Goal: Task Accomplishment & Management: Use online tool/utility

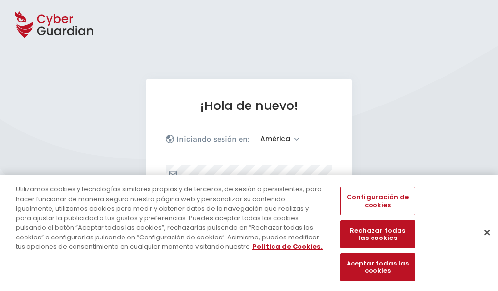
select select "América"
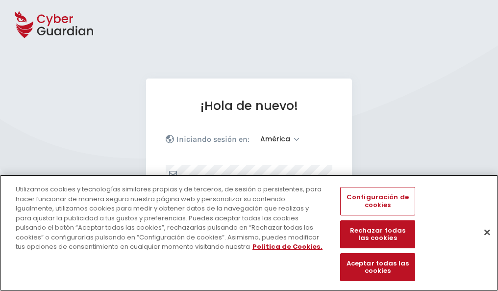
scroll to position [128, 0]
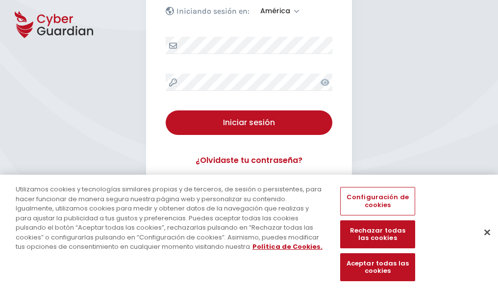
click at [482, 242] on button "Cerrar" at bounding box center [488, 232] width 22 height 22
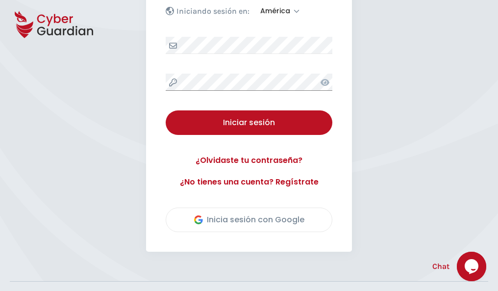
scroll to position [223, 0]
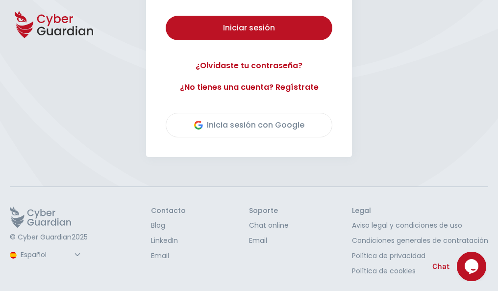
click at [166, 16] on button "Iniciar sesión" at bounding box center [249, 28] width 167 height 25
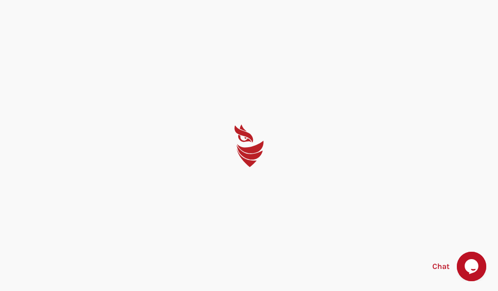
scroll to position [0, 0]
select select "English"
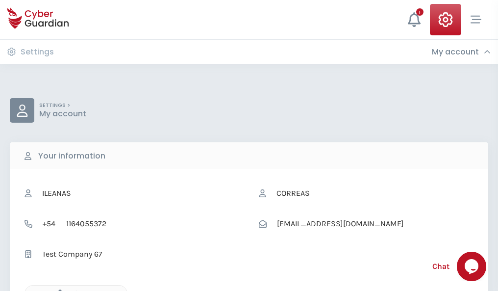
click at [57, 290] on icon "button" at bounding box center [57, 293] width 8 height 8
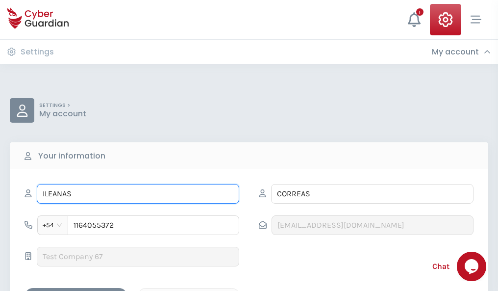
click at [138, 194] on input "ILEANAS" at bounding box center [138, 194] width 202 height 20
type input "I"
type input "Vinicio"
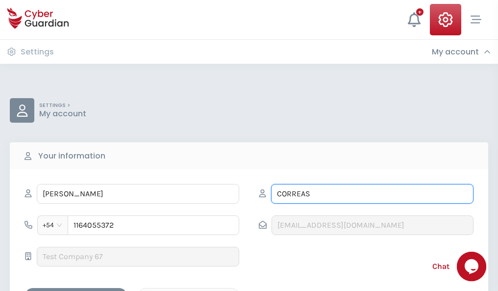
click at [372, 194] on input "CORREAS" at bounding box center [372, 194] width 202 height 20
type input "C"
type input "Uribe"
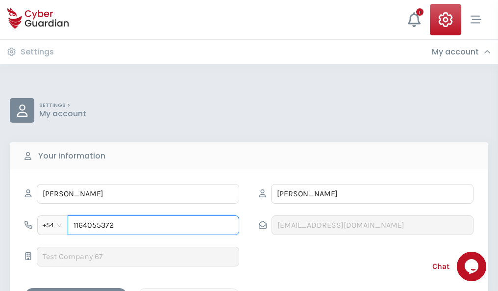
click at [153, 225] on input "1164055372" at bounding box center [154, 225] width 172 height 20
type input "1"
type input "4844285860"
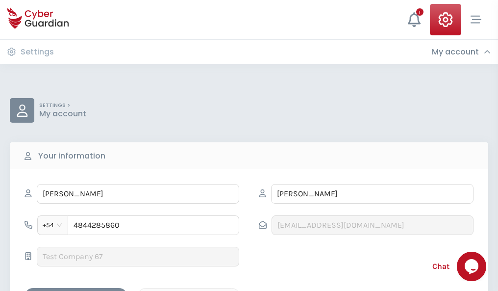
click at [189, 290] on div "Cancel" at bounding box center [188, 296] width 87 height 12
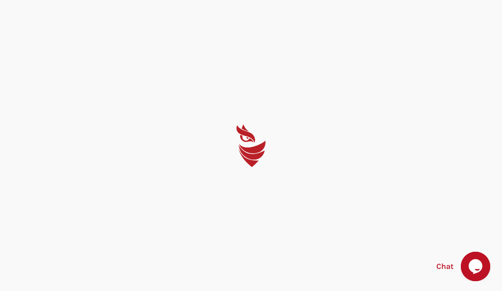
select select "English"
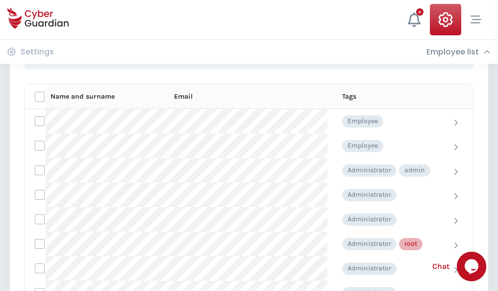
scroll to position [493, 0]
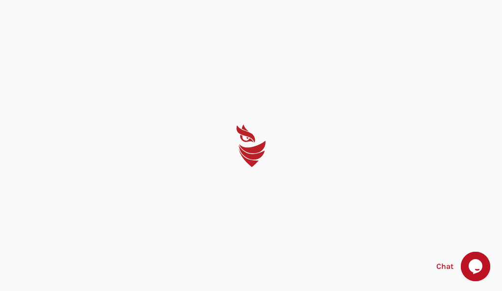
select select "English"
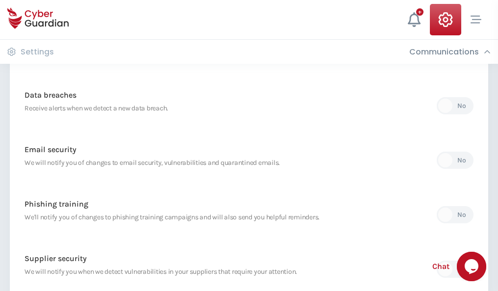
scroll to position [516, 0]
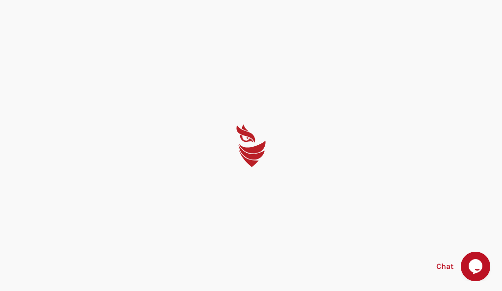
select select "English"
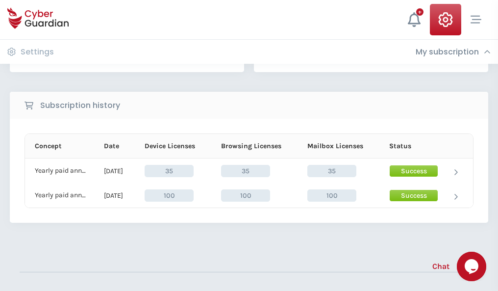
scroll to position [273, 0]
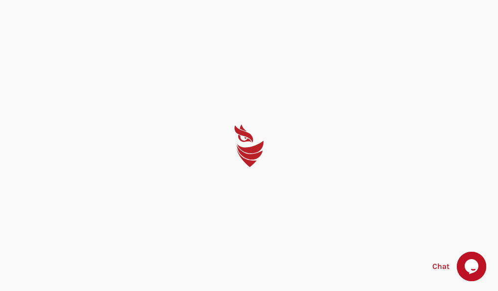
select select "English"
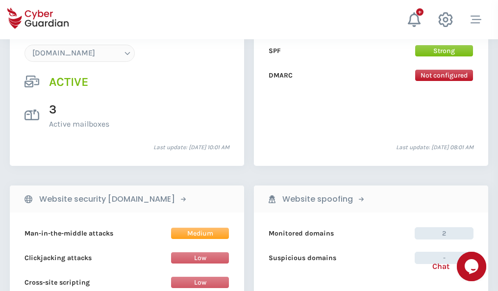
scroll to position [1044, 0]
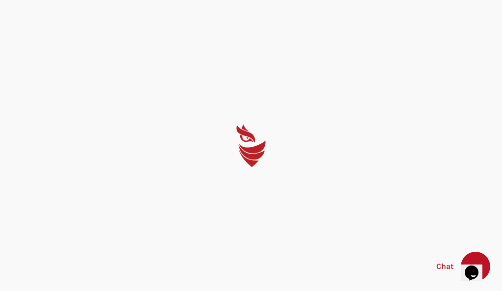
select select "English"
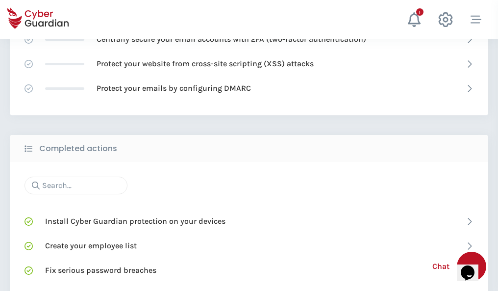
scroll to position [653, 0]
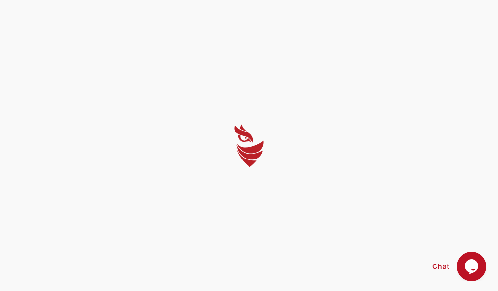
select select "English"
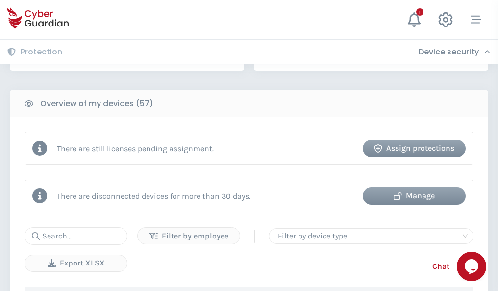
scroll to position [950, 0]
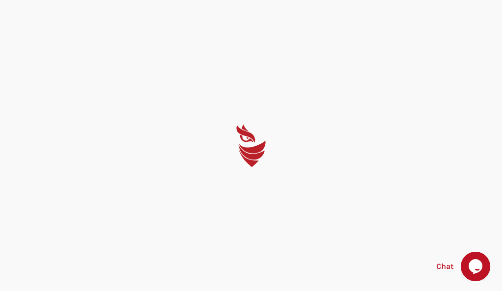
select select "English"
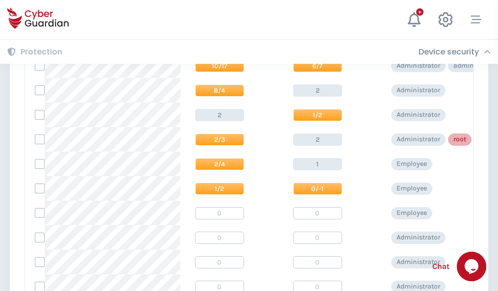
scroll to position [494, 0]
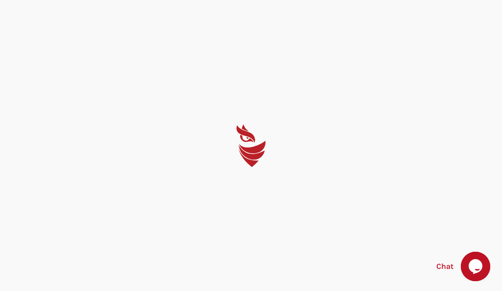
select select "English"
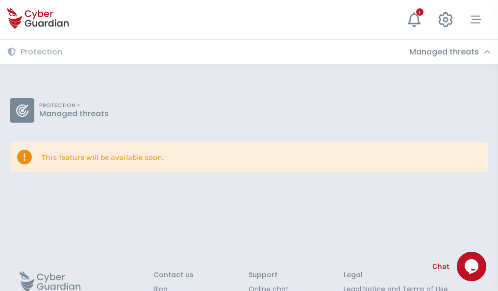
scroll to position [64, 0]
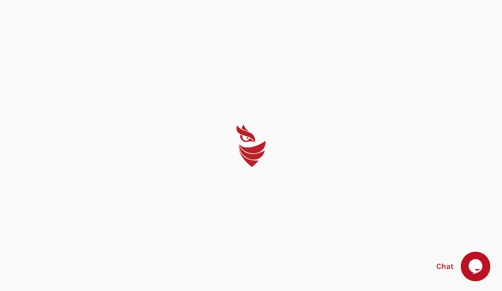
select select "English"
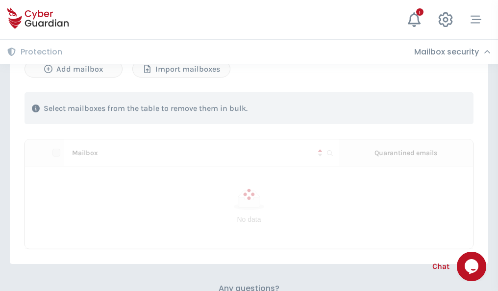
scroll to position [420, 0]
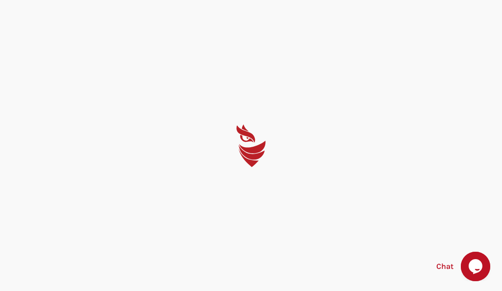
select select "English"
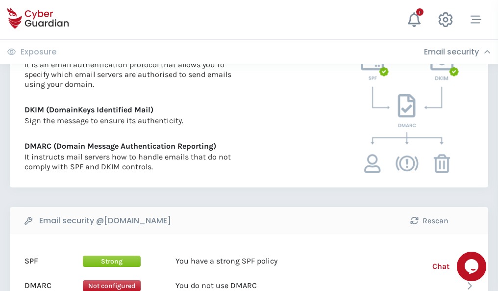
scroll to position [529, 0]
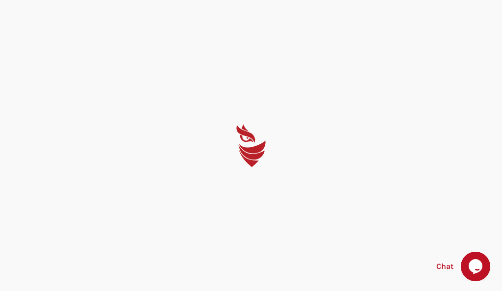
select select "English"
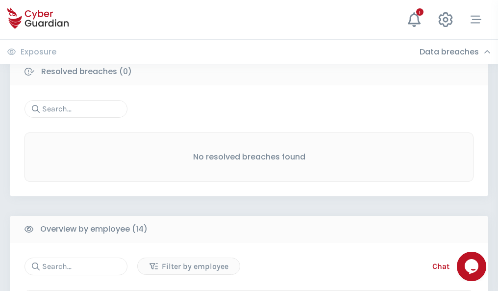
scroll to position [885, 0]
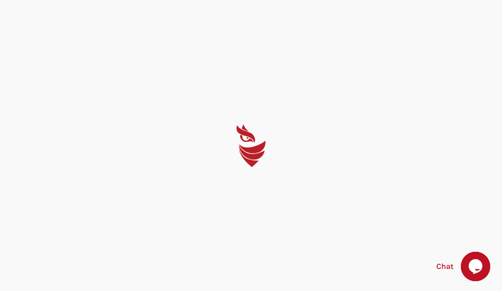
select select "English"
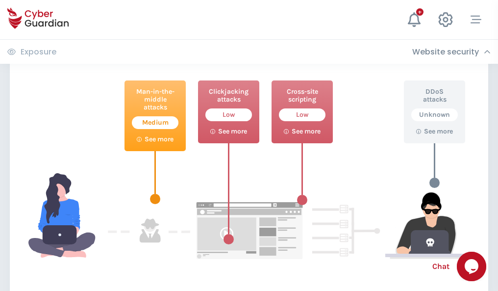
scroll to position [534, 0]
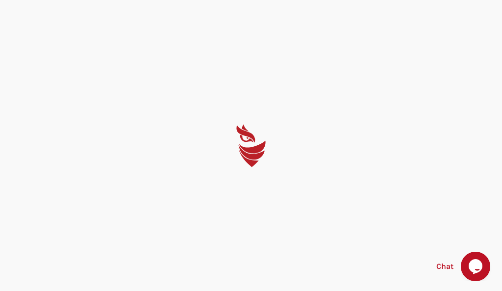
select select "English"
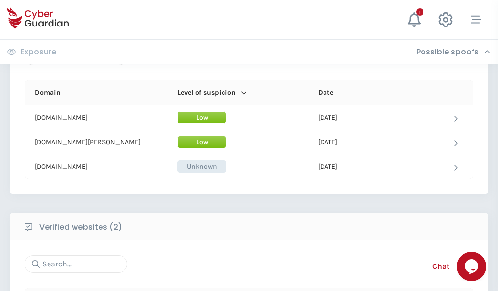
scroll to position [588, 0]
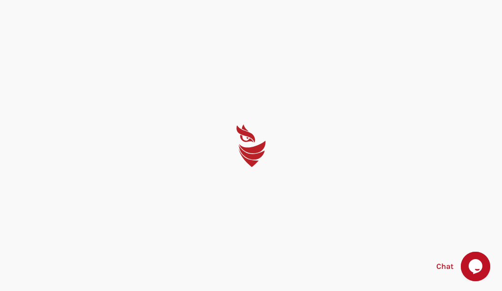
select select "English"
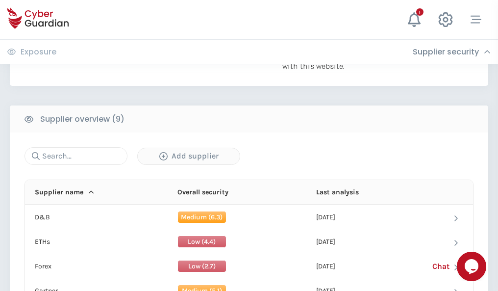
scroll to position [684, 0]
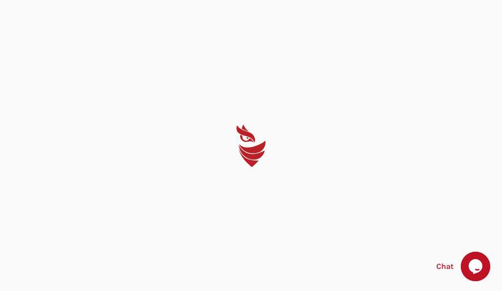
select select "English"
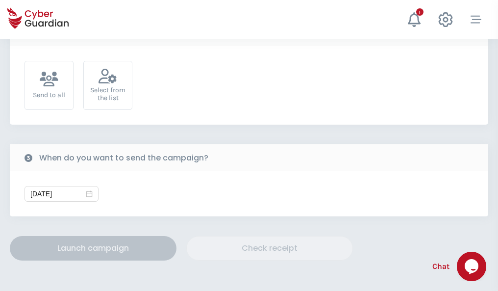
scroll to position [359, 0]
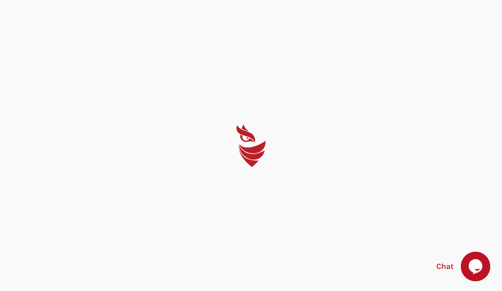
select select "English"
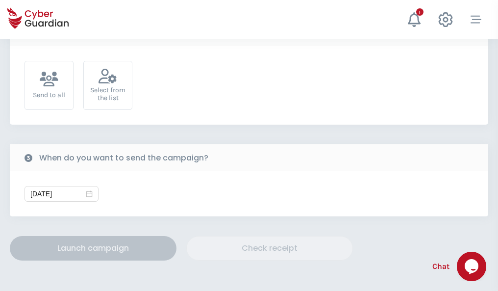
scroll to position [359, 0]
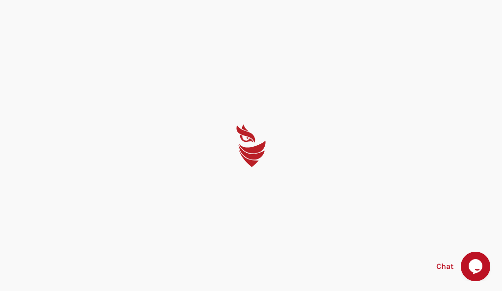
select select "English"
